Goal: Task Accomplishment & Management: Manage account settings

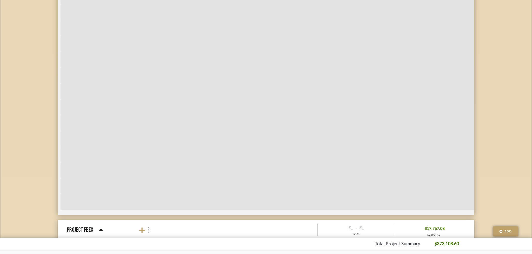
scroll to position [2980, 0]
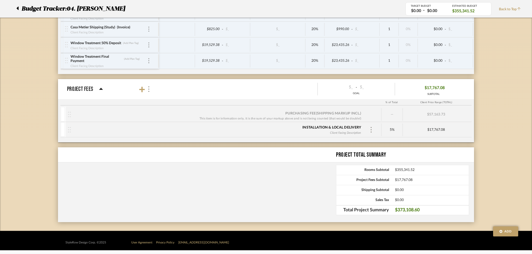
drag, startPoint x: 36, startPoint y: 115, endPoint x: 35, endPoint y: 241, distance: 126.4
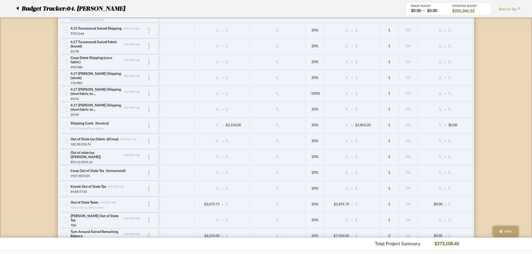
scroll to position [2769, 0]
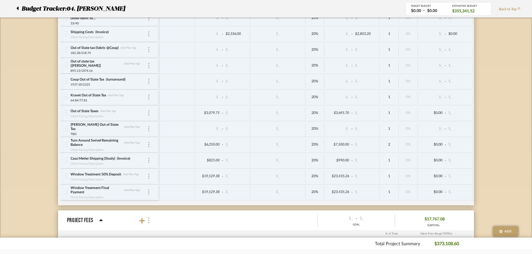
scroll to position [2853, 0]
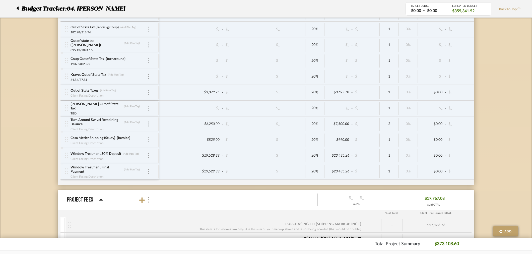
scroll to position [2869, 0]
type input "INVOICE"
drag, startPoint x: 131, startPoint y: 138, endPoint x: 112, endPoint y: 138, distance: 18.8
click at [112, 138] on div "Casa Metier Shipping (Study) Invoice" at bounding box center [108, 138] width 77 height 5
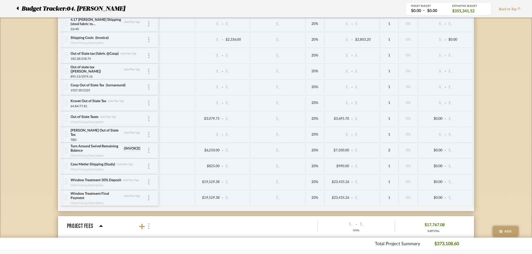
scroll to position [2841, 0]
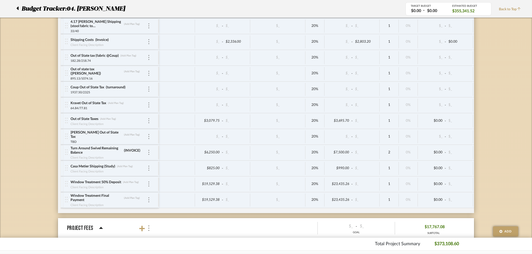
drag, startPoint x: 61, startPoint y: 91, endPoint x: 55, endPoint y: 92, distance: 5.4
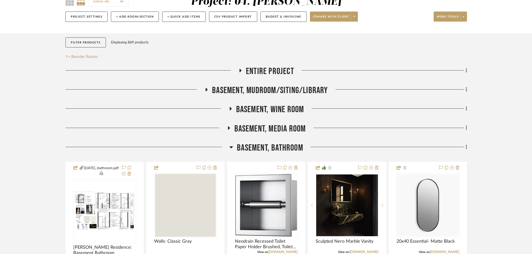
scroll to position [56, 0]
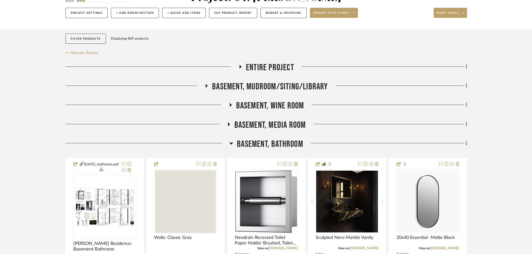
click at [268, 147] on span "Basement, Bathroom" at bounding box center [270, 144] width 66 height 11
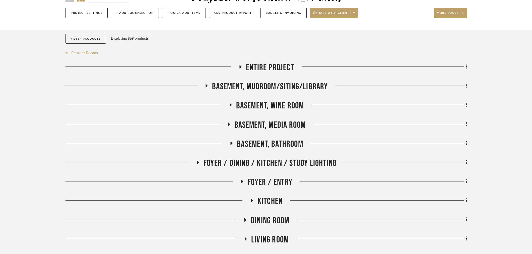
click at [264, 164] on span "Foyer / Dining / Kitchen / Study Lighting" at bounding box center [269, 163] width 133 height 11
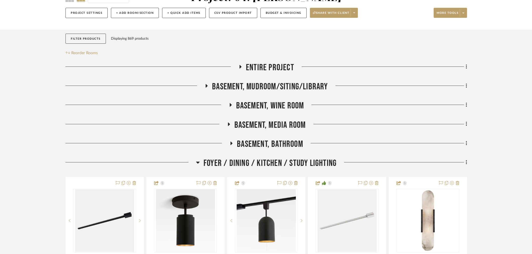
click at [263, 163] on span "Foyer / Dining / Kitchen / Study Lighting" at bounding box center [269, 163] width 133 height 11
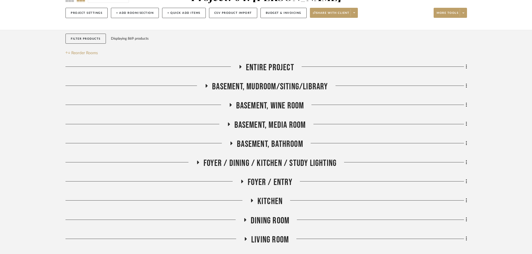
click at [262, 158] on span "Foyer / Dining / Kitchen / Study Lighting" at bounding box center [269, 163] width 133 height 11
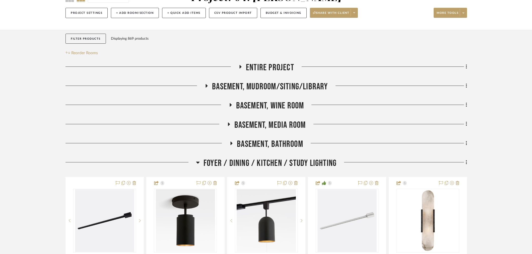
scroll to position [223, 0]
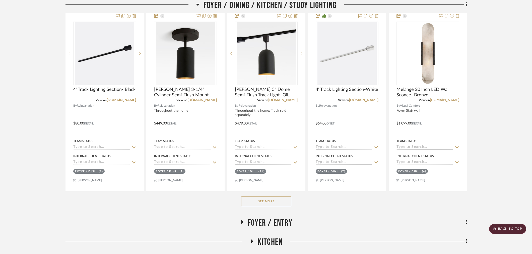
click at [274, 203] on button "See More" at bounding box center [266, 201] width 50 height 10
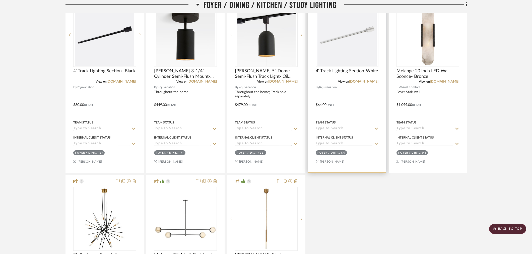
scroll to position [307, 0]
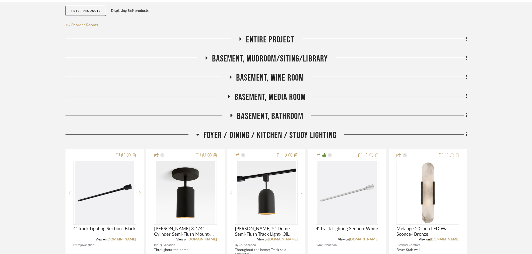
click at [260, 136] on span "Foyer / Dining / Kitchen / Study Lighting" at bounding box center [269, 135] width 133 height 11
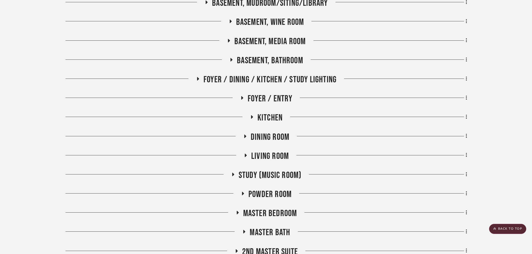
click at [257, 175] on span "Study (Music Room)" at bounding box center [270, 175] width 63 height 11
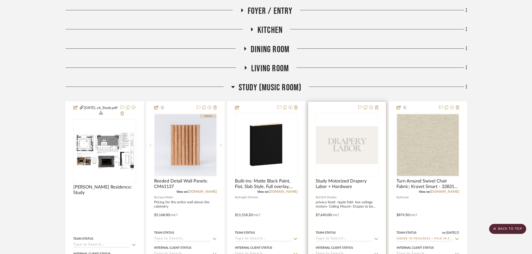
scroll to position [279, 0]
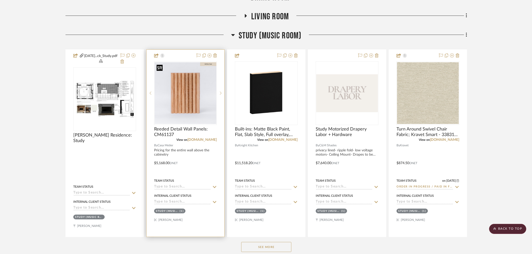
click at [0, 0] on img at bounding box center [0, 0] width 0 height 0
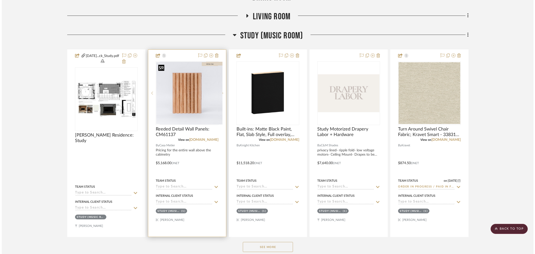
scroll to position [0, 0]
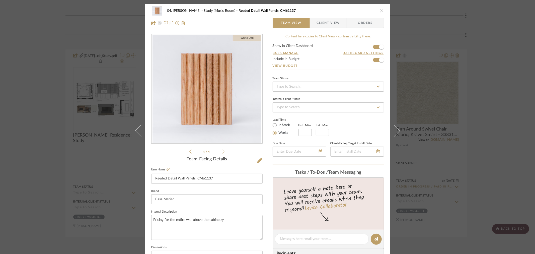
drag, startPoint x: 435, startPoint y: 125, endPoint x: 439, endPoint y: 128, distance: 5.1
click at [435, 125] on div "04. [PERSON_NAME] Study (Music Room) Reeded Detail Wall Panels: CM61137 Team Vi…" at bounding box center [267, 127] width 535 height 254
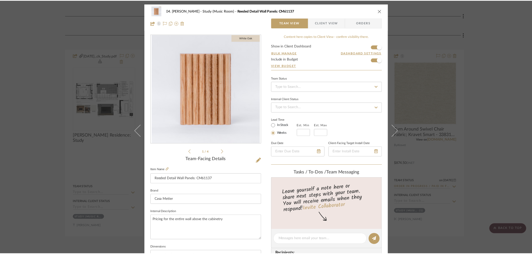
scroll to position [279, 0]
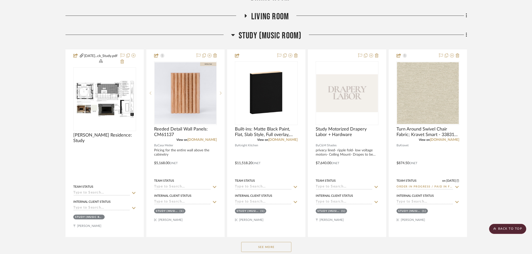
click at [267, 246] on button "See More" at bounding box center [266, 247] width 50 height 10
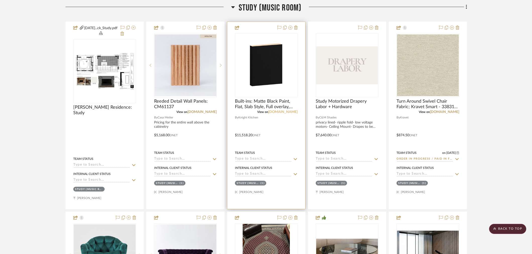
scroll to position [167, 0]
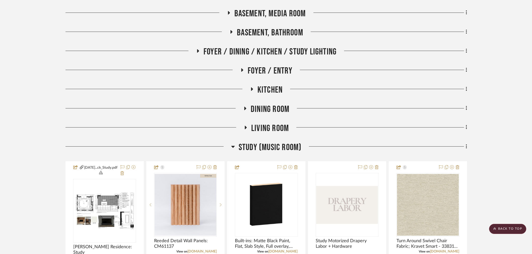
click at [251, 128] on span "Living Room" at bounding box center [270, 128] width 38 height 11
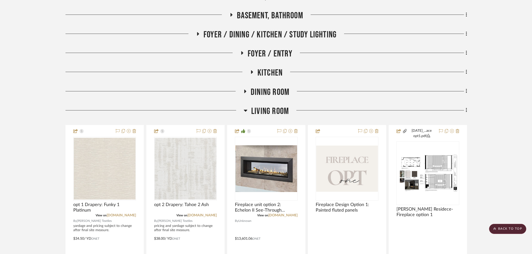
scroll to position [251, 0]
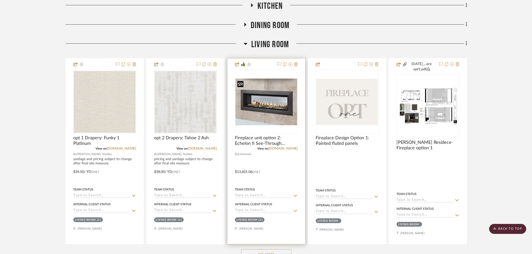
click at [267, 109] on img "0" at bounding box center [266, 102] width 62 height 47
